Goal: Task Accomplishment & Management: Manage account settings

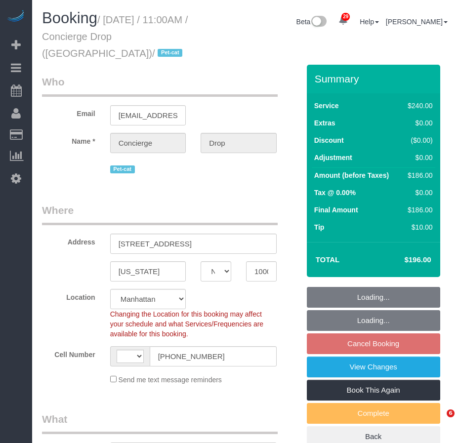
select select "NY"
select select "number:89"
select select "number:90"
select select "number:14"
select select "number:5"
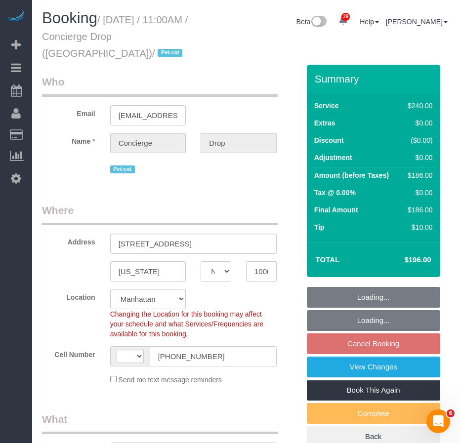
select select "string:[GEOGRAPHIC_DATA]"
select select "object:962"
select select "string:stripe-pm_1RaQn24VGloSiKo7zeOF73Wj"
select select "180"
select select "spot4"
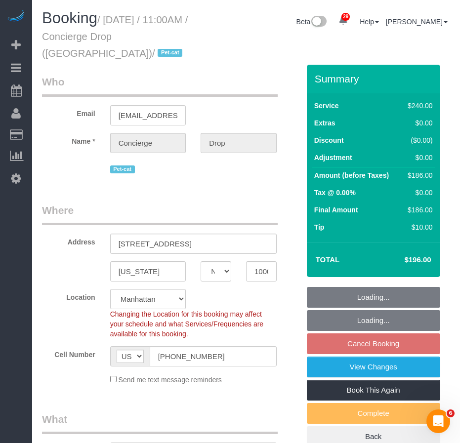
select select "object:1470"
